Goal: Task Accomplishment & Management: Complete application form

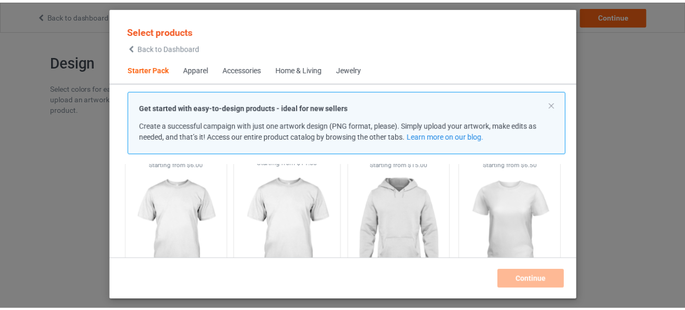
scroll to position [125, 0]
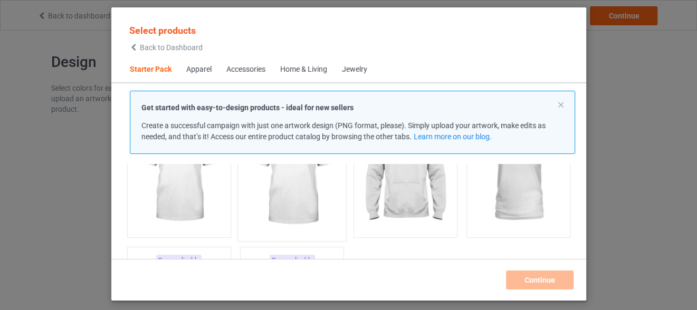
drag, startPoint x: 183, startPoint y: 192, endPoint x: 288, endPoint y: 218, distance: 108.1
click at [183, 191] on img at bounding box center [178, 173] width 94 height 118
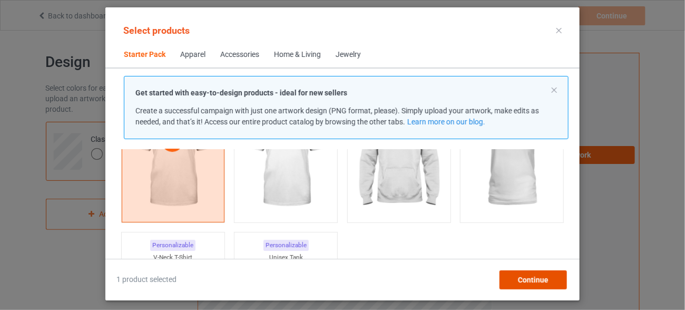
click at [534, 278] on span "Continue" at bounding box center [533, 280] width 31 height 8
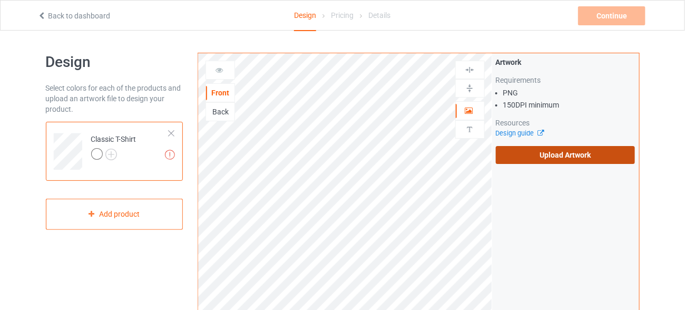
click at [580, 157] on label "Upload Artwork" at bounding box center [566, 155] width 140 height 18
click at [0, 0] on input "Upload Artwork" at bounding box center [0, 0] width 0 height 0
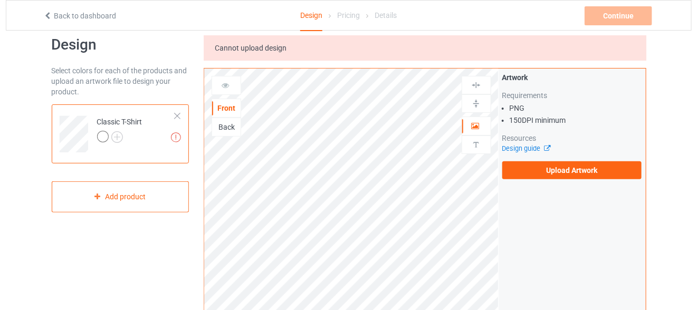
scroll to position [22, 0]
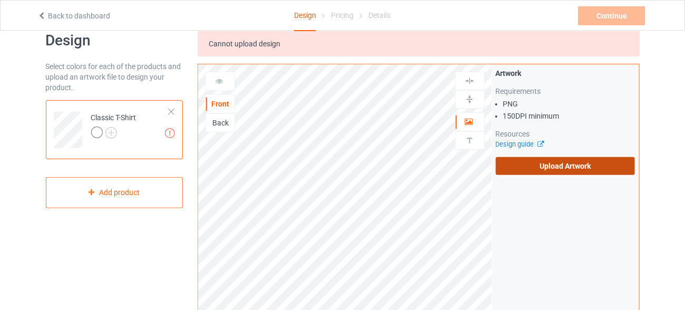
click at [572, 157] on label "Upload Artwork" at bounding box center [566, 166] width 140 height 18
click at [0, 0] on input "Upload Artwork" at bounding box center [0, 0] width 0 height 0
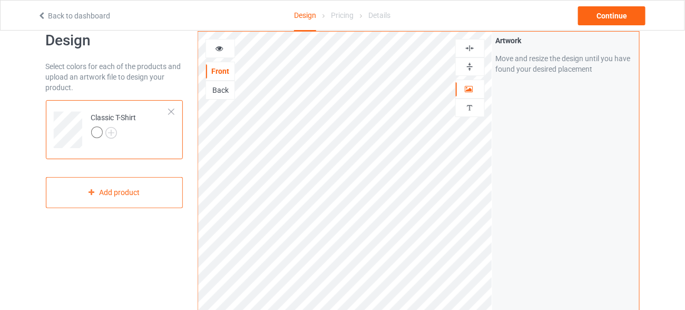
click at [98, 134] on div at bounding box center [97, 133] width 12 height 12
click at [112, 134] on img at bounding box center [111, 133] width 12 height 12
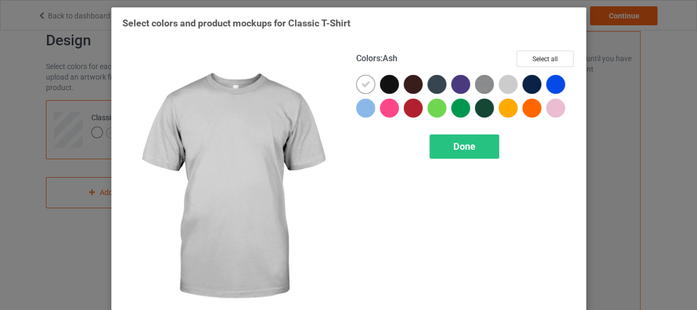
click at [501, 84] on div at bounding box center [507, 84] width 19 height 19
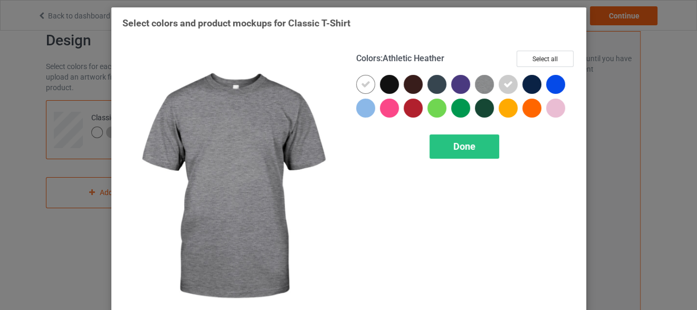
click at [486, 83] on img at bounding box center [484, 84] width 19 height 19
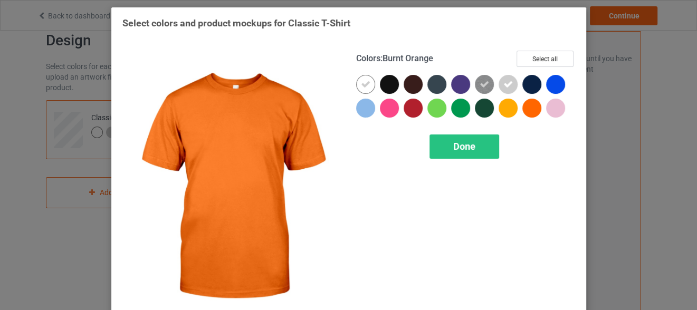
click at [525, 110] on div at bounding box center [531, 108] width 19 height 19
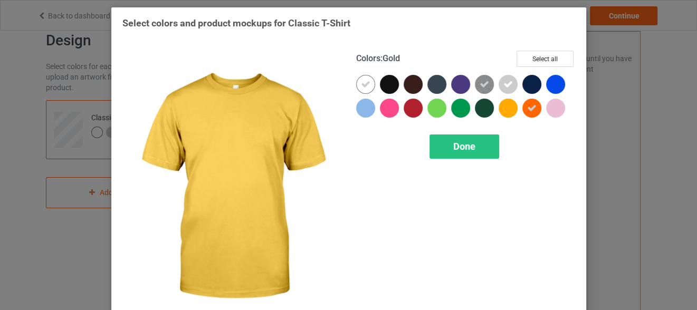
click at [512, 110] on div at bounding box center [510, 111] width 24 height 24
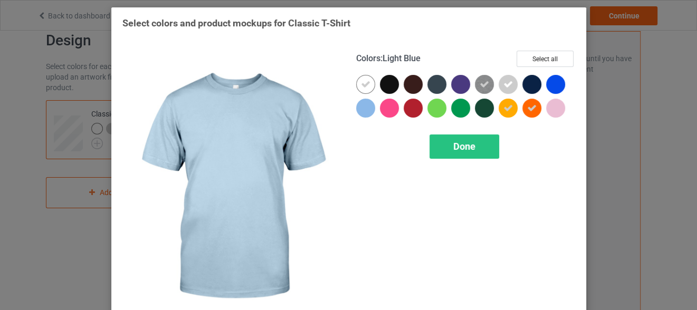
click at [357, 112] on div at bounding box center [365, 108] width 19 height 19
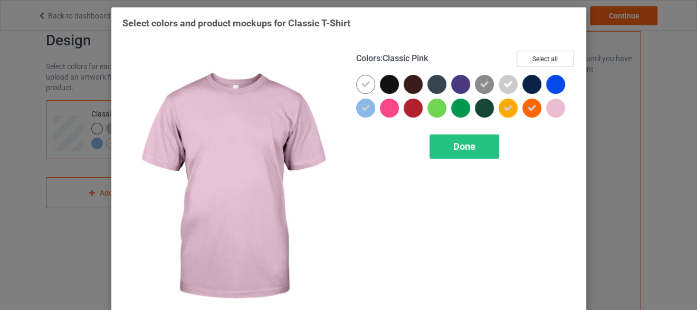
click at [547, 109] on div at bounding box center [555, 108] width 19 height 19
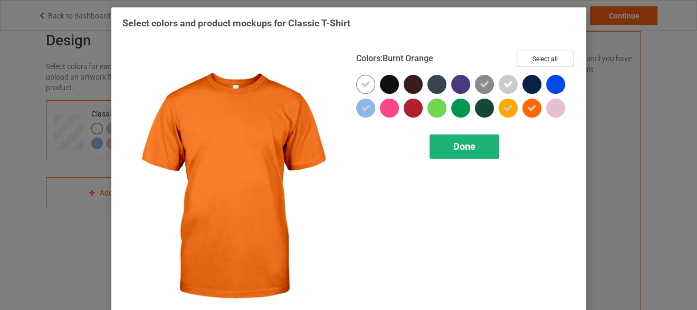
click at [445, 147] on div "Done" at bounding box center [464, 146] width 70 height 24
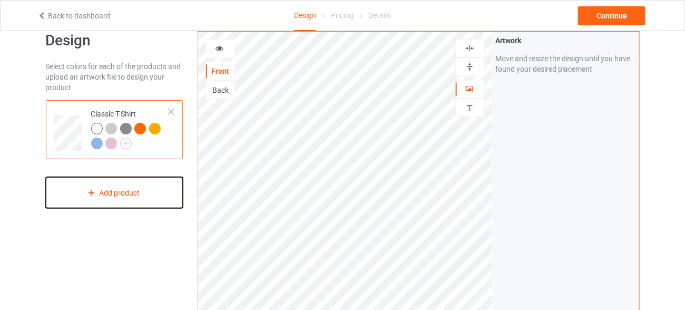
click at [138, 190] on div "Add product" at bounding box center [115, 192] width 138 height 31
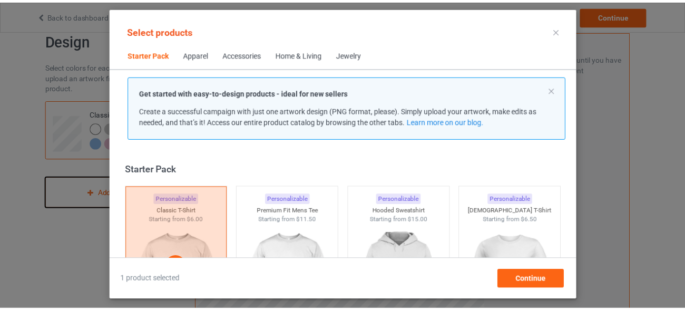
scroll to position [13, 0]
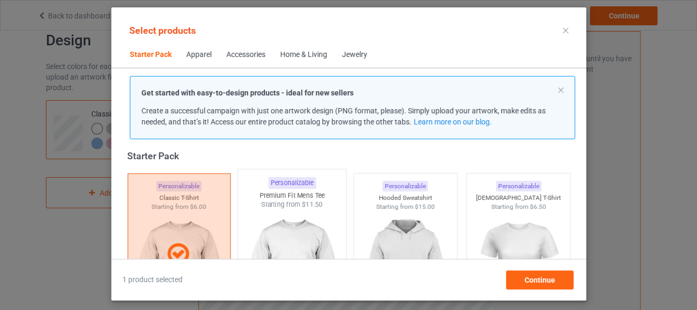
click at [301, 235] on img at bounding box center [291, 271] width 99 height 124
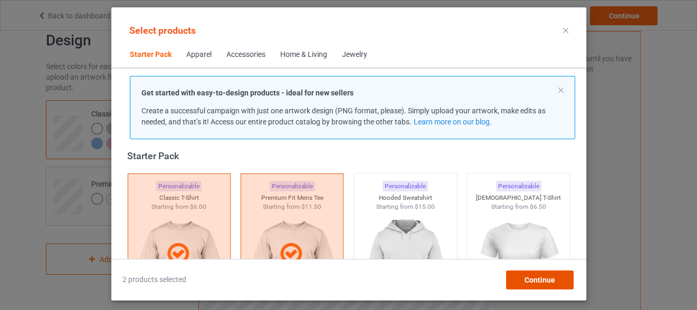
click at [518, 283] on div "Continue" at bounding box center [538, 280] width 67 height 19
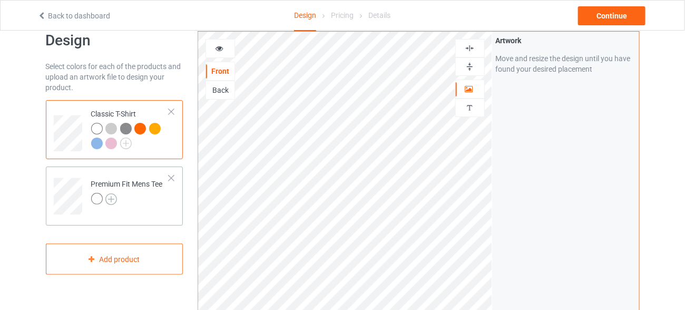
click at [109, 197] on img at bounding box center [111, 200] width 12 height 12
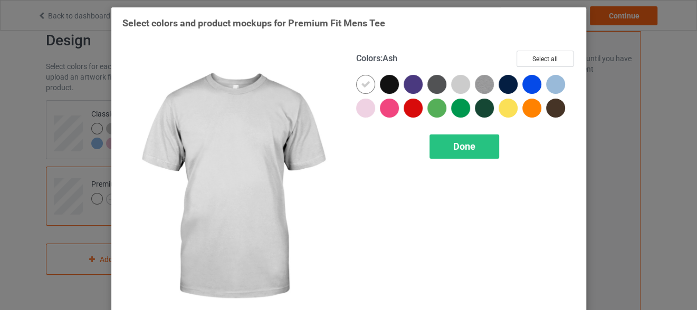
click at [451, 82] on div at bounding box center [460, 84] width 19 height 19
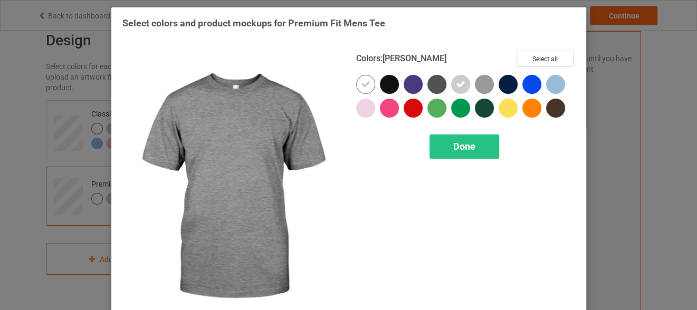
drag, startPoint x: 473, startPoint y: 82, endPoint x: 483, endPoint y: 83, distance: 10.1
click at [475, 82] on img at bounding box center [484, 84] width 19 height 19
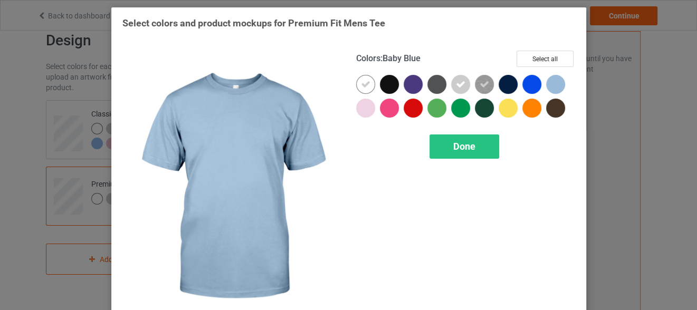
click at [546, 88] on div at bounding box center [555, 84] width 19 height 19
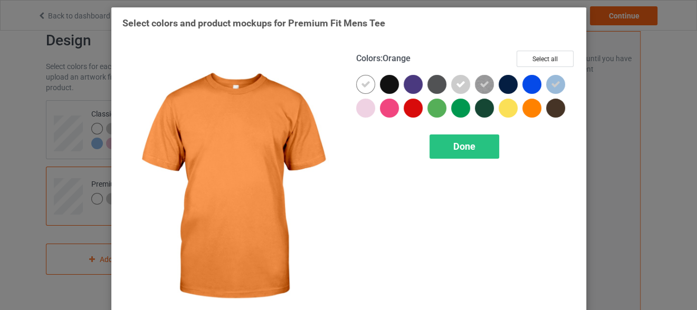
drag, startPoint x: 526, startPoint y: 103, endPoint x: 516, endPoint y: 104, distance: 9.6
click at [524, 103] on div at bounding box center [531, 108] width 19 height 19
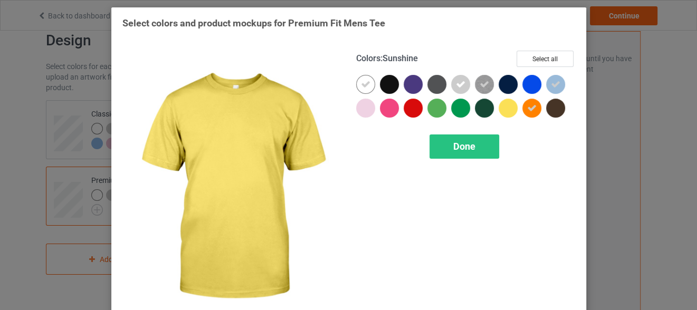
drag, startPoint x: 503, startPoint y: 110, endPoint x: 497, endPoint y: 110, distance: 5.8
click at [502, 110] on div at bounding box center [507, 108] width 19 height 19
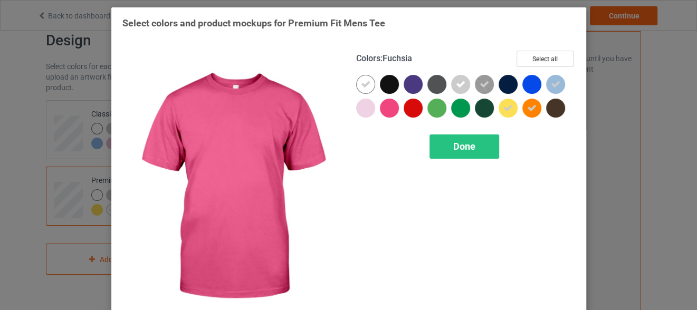
click at [383, 113] on div at bounding box center [389, 108] width 19 height 19
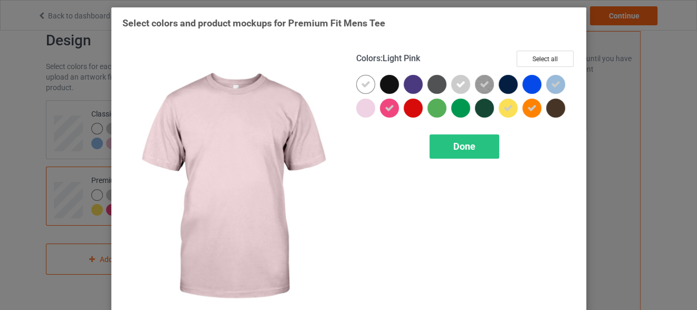
click at [359, 104] on div at bounding box center [365, 108] width 19 height 19
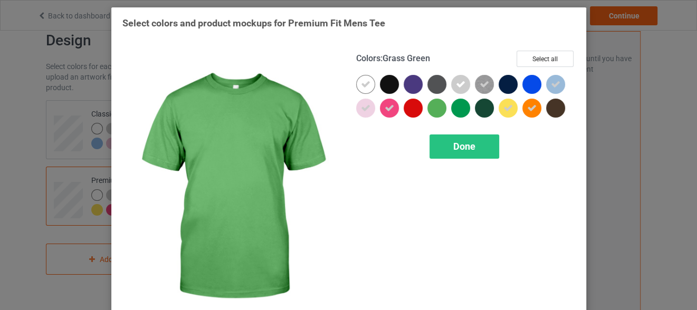
click at [427, 104] on div at bounding box center [436, 108] width 19 height 19
click at [457, 148] on span "Done" at bounding box center [464, 146] width 22 height 11
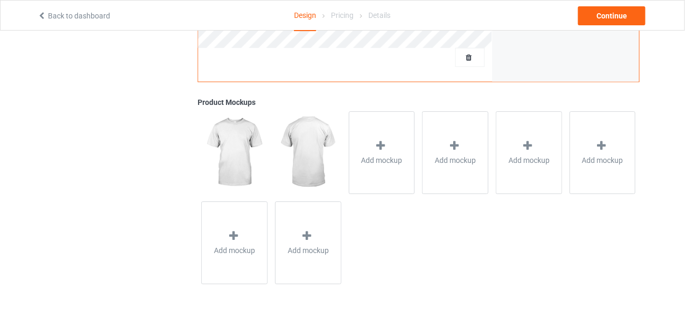
scroll to position [369, 0]
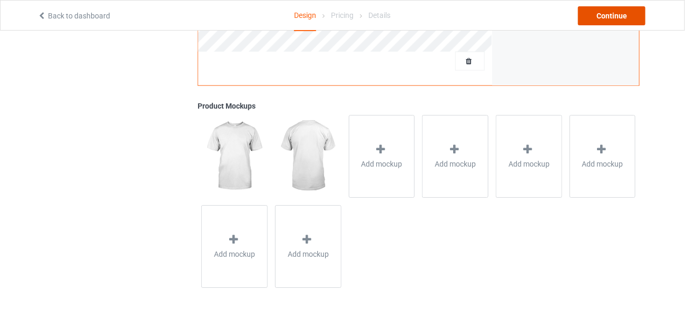
click at [588, 14] on div "Continue" at bounding box center [611, 15] width 67 height 19
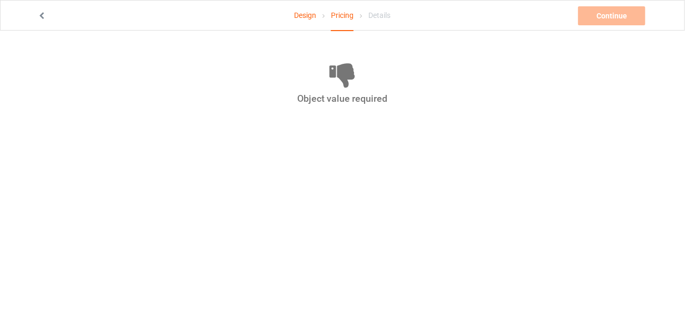
click at [307, 18] on link "Design" at bounding box center [305, 16] width 22 height 30
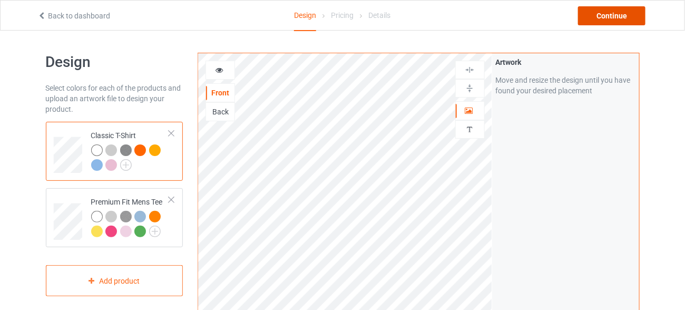
click at [597, 20] on div "Continue" at bounding box center [611, 15] width 67 height 19
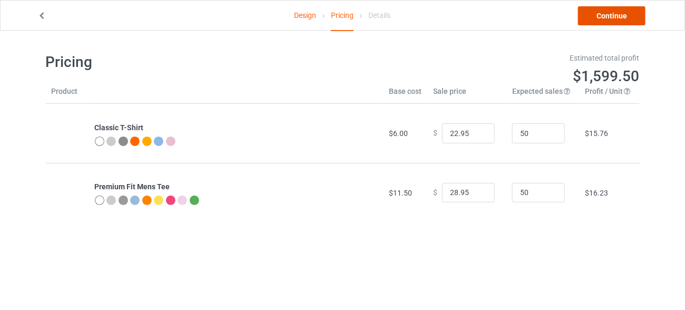
click at [611, 20] on link "Continue" at bounding box center [611, 15] width 67 height 19
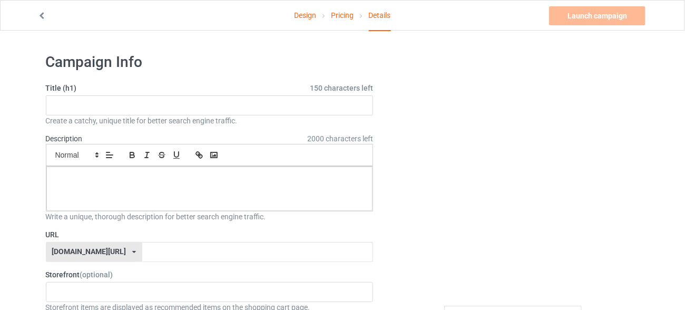
click at [281, 120] on div "Create a catchy, unique title for better search engine traffic." at bounding box center [210, 120] width 328 height 11
click at [275, 112] on input "text" at bounding box center [210, 105] width 328 height 20
paste input "I'm a Book Dragon, Not a Bookworm."
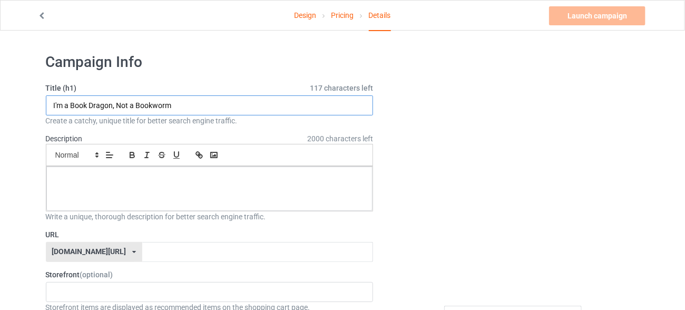
type input "I'm a Book Dragon, Not a Bookworm"
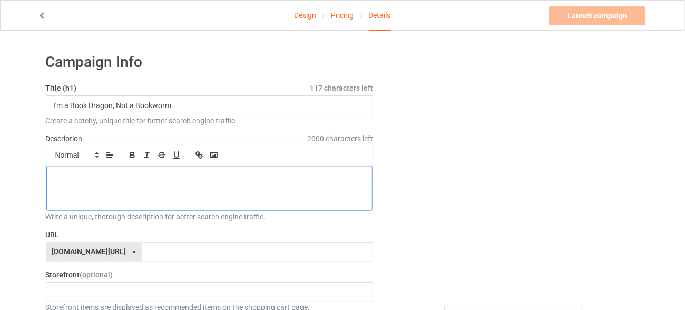
click at [197, 184] on div at bounding box center [209, 189] width 327 height 44
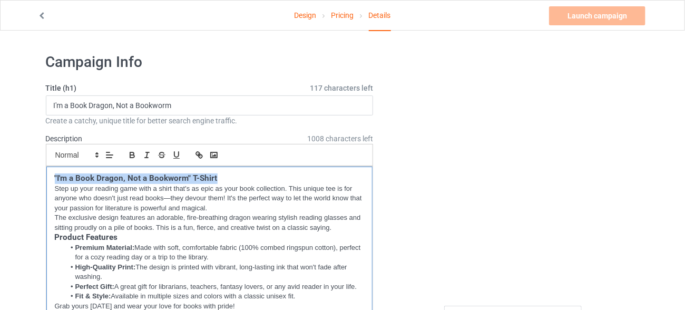
drag, startPoint x: 226, startPoint y: 178, endPoint x: 51, endPoint y: 172, distance: 174.6
click at [51, 172] on div ""I'm a Book Dragon, Not a Bookworm" T-Shirt Step up your reading game with a sh…" at bounding box center [209, 247] width 327 height 161
click at [333, 227] on p "The exclusive design features an adorable, fire-breathing dragon wearing stylis…" at bounding box center [210, 223] width 310 height 20
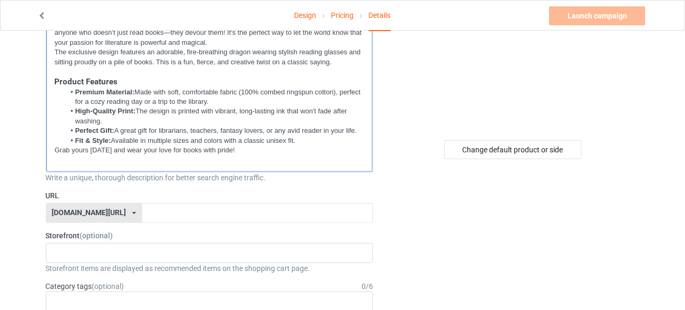
scroll to position [190, 0]
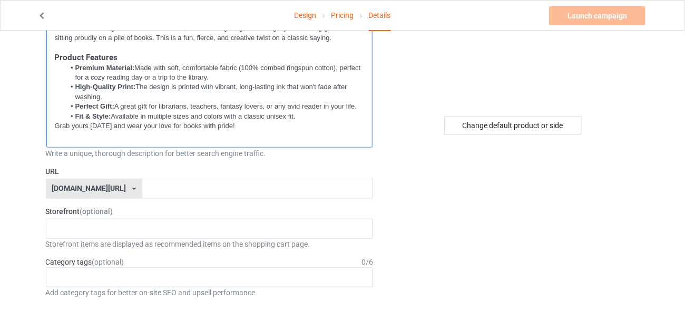
click at [296, 117] on li "Fit & Style: Available in multiple sizes and colors with a classic unisex fit." at bounding box center [215, 116] width 300 height 9
click at [302, 117] on li "Fit & Style: Available in multiple sizes and colors with a classic unisex fit." at bounding box center [215, 116] width 300 height 9
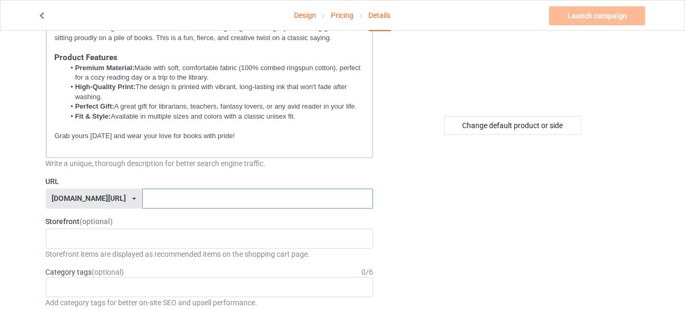
click at [240, 206] on input "text" at bounding box center [257, 199] width 231 height 20
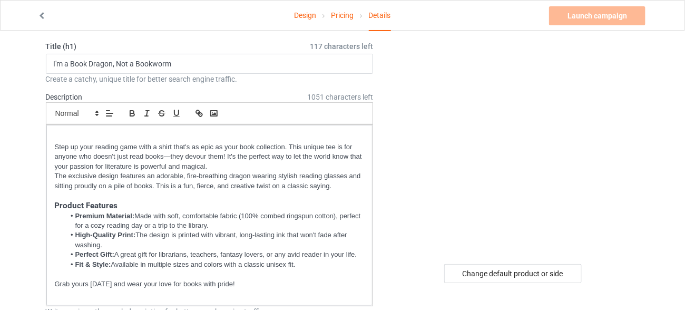
scroll to position [0, 0]
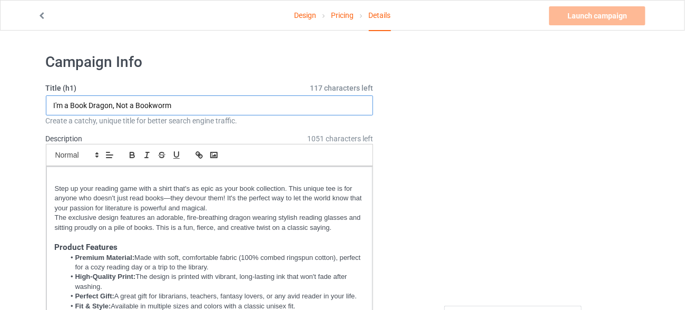
click at [54, 104] on input "I'm a Book Dragon, Not a Bookworm" at bounding box center [210, 105] width 328 height 20
drag, startPoint x: 54, startPoint y: 104, endPoint x: 112, endPoint y: 110, distance: 58.8
click at [112, 110] on input "I'm a Book Dragon, Not a Bookworm" at bounding box center [210, 105] width 328 height 20
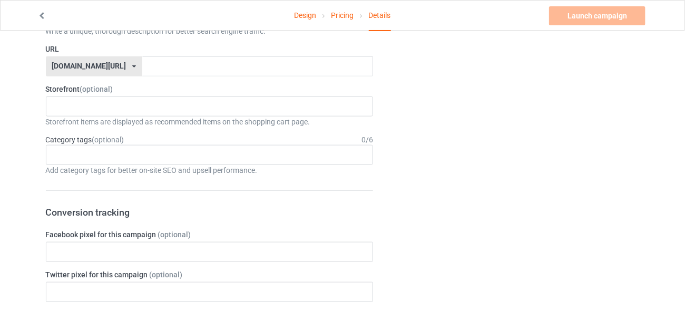
scroll to position [327, 0]
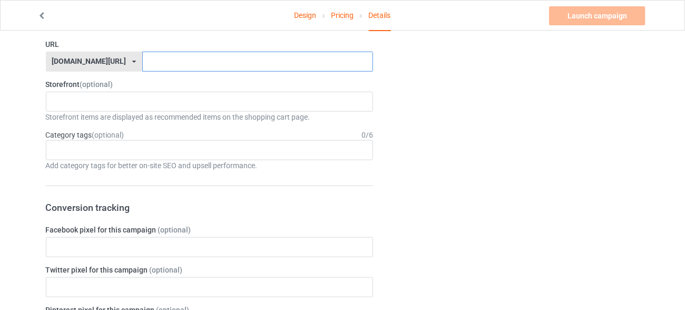
click at [237, 59] on input "text" at bounding box center [257, 62] width 231 height 20
paste input "I'm a Book Dragon"
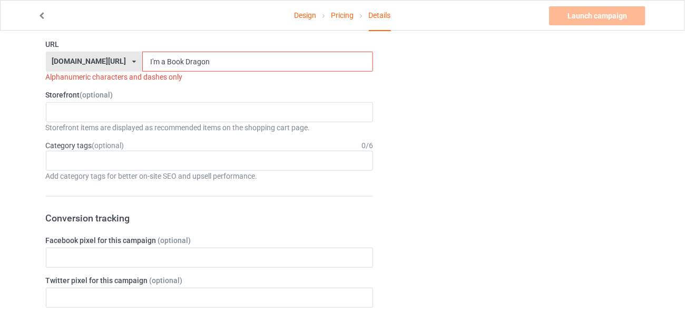
click at [142, 59] on input "I'm a Book Dragon" at bounding box center [257, 62] width 231 height 20
click at [142, 59] on input "I'ma Book Dragon" at bounding box center [257, 62] width 231 height 20
click at [155, 59] on input "I'maBook Dragon" at bounding box center [257, 62] width 231 height 20
click at [151, 59] on input "I'maBook Dragon" at bounding box center [257, 62] width 231 height 20
click at [142, 60] on input "I'maBookDragon" at bounding box center [257, 62] width 231 height 20
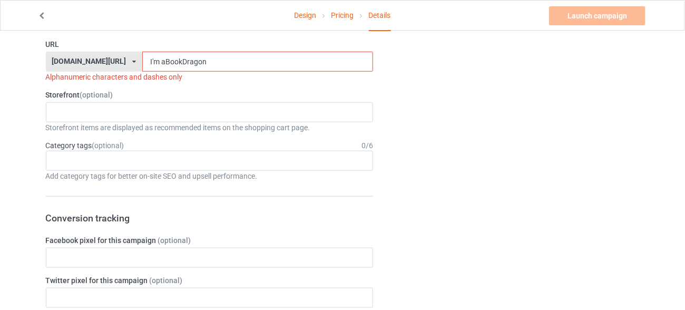
drag, startPoint x: 129, startPoint y: 60, endPoint x: 109, endPoint y: 56, distance: 19.8
click at [109, 56] on div "[DOMAIN_NAME][URL] [DOMAIN_NAME][URL] 587d0d41cee36fd012c64a69 I'm aBookDragon" at bounding box center [210, 62] width 328 height 20
click at [109, 56] on div "[DOMAIN_NAME][URL] [DOMAIN_NAME][URL] 587d0d41cee36fd012c64a69" at bounding box center [94, 62] width 96 height 20
click at [142, 61] on input "I'm aBookDragon" at bounding box center [257, 62] width 231 height 20
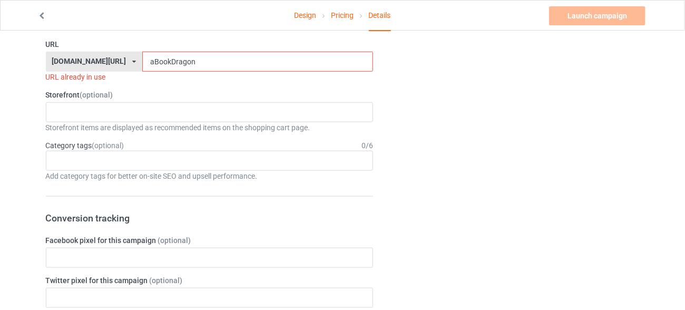
click at [142, 60] on input "aBookDragon" at bounding box center [257, 62] width 231 height 20
click at [142, 59] on input "aBookDragon" at bounding box center [257, 62] width 231 height 20
click at [142, 64] on input "aBookDragon" at bounding box center [257, 62] width 231 height 20
drag, startPoint x: 120, startPoint y: 61, endPoint x: 127, endPoint y: 63, distance: 7.3
click at [142, 63] on input "aBookDragon" at bounding box center [257, 62] width 231 height 20
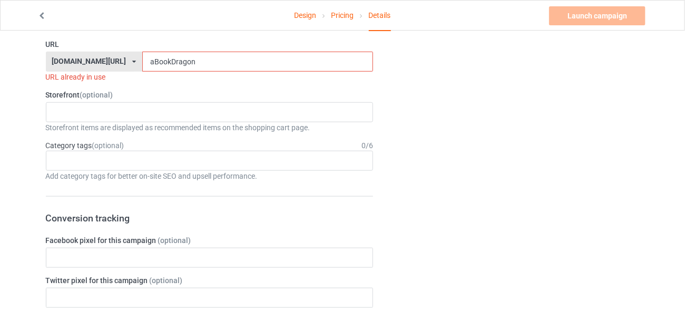
click at [168, 60] on input "aBookDragon" at bounding box center [257, 62] width 231 height 20
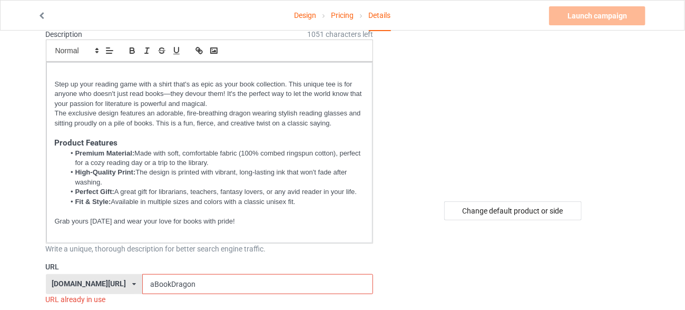
scroll to position [0, 0]
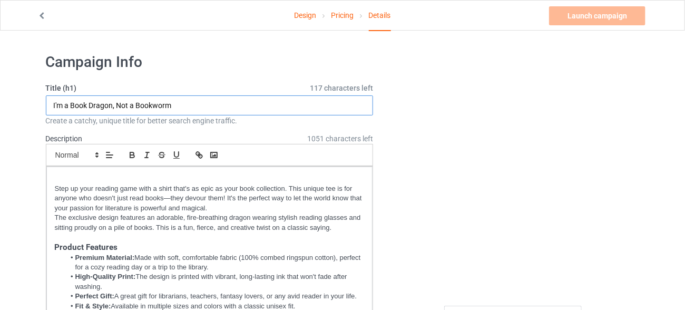
drag, startPoint x: 117, startPoint y: 103, endPoint x: 211, endPoint y: 117, distance: 95.4
click at [211, 117] on div "Title (h1) 117 characters left I'm a Book Dragon, Not a Bookworm Create a catch…" at bounding box center [210, 104] width 328 height 43
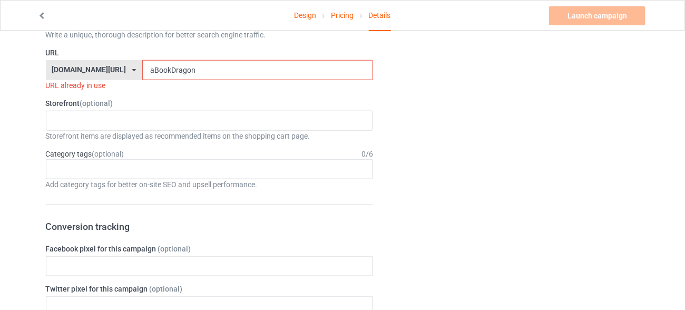
scroll to position [230, 0]
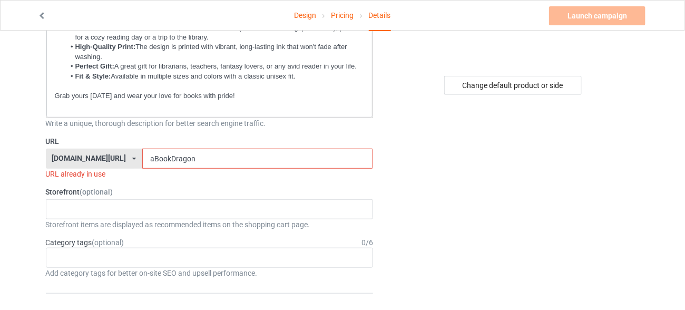
click at [250, 161] on input "aBookDragon" at bounding box center [257, 159] width 231 height 20
paste input "Not a Bookworm"
click at [180, 157] on input "aBookDragonNot a Bookworm" at bounding box center [257, 159] width 231 height 20
click at [182, 158] on input "aBookDragonNota Bookworm" at bounding box center [257, 159] width 231 height 20
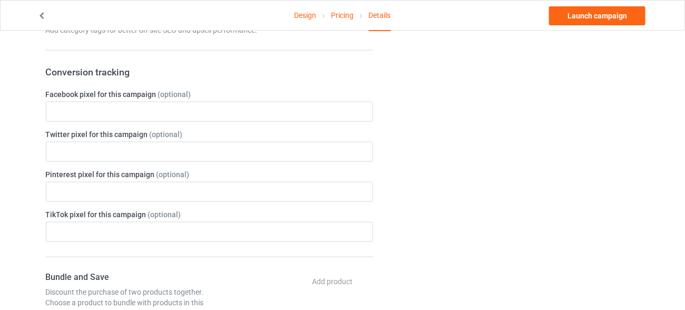
scroll to position [478, 0]
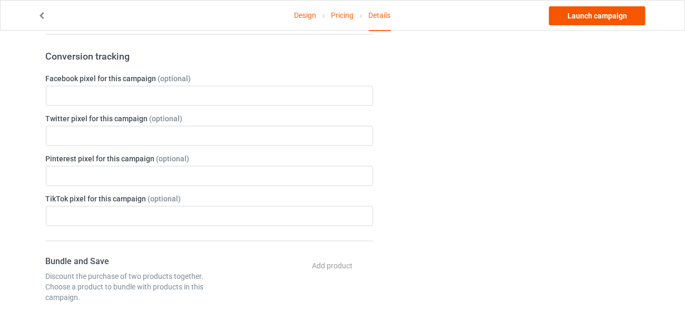
type input "aBookDragonNotaBookworm"
click at [601, 9] on link "Launch campaign" at bounding box center [597, 15] width 96 height 19
